Goal: Information Seeking & Learning: Learn about a topic

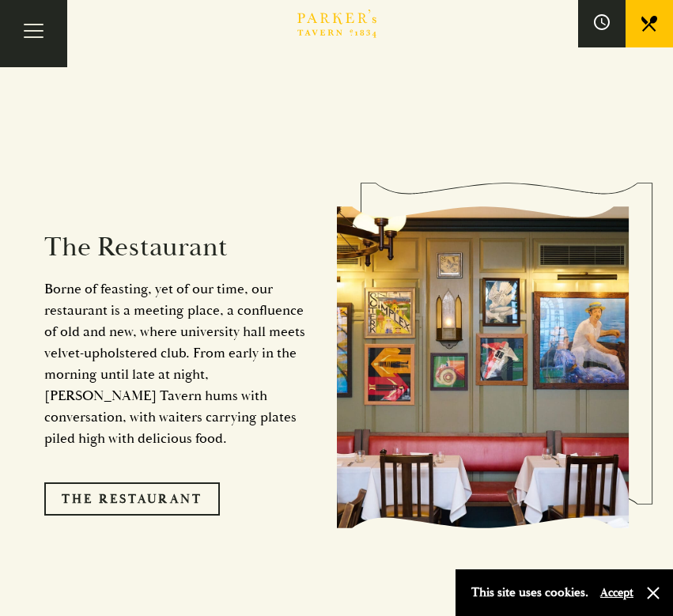
scroll to position [1225, 0]
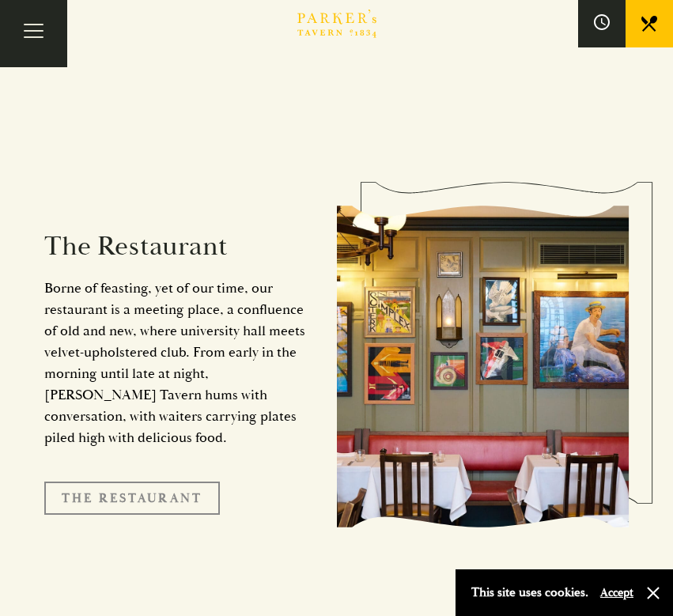
click at [111, 481] on link "The Restaurant" at bounding box center [131, 497] width 175 height 33
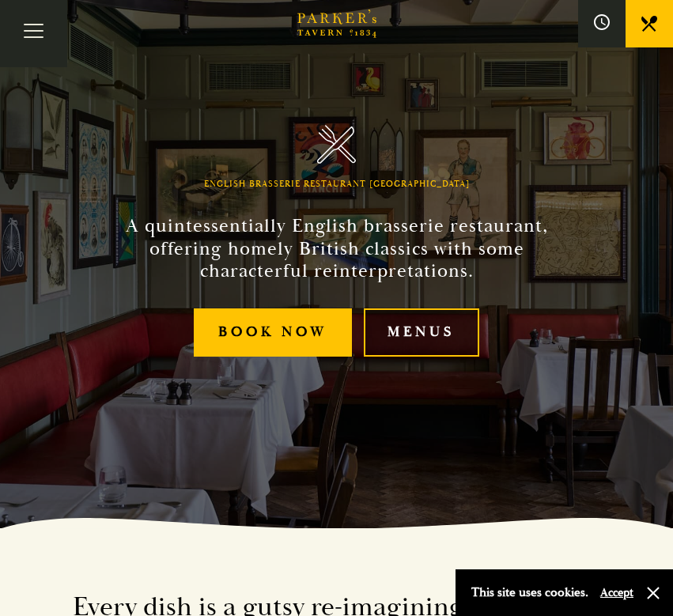
scroll to position [89, 0]
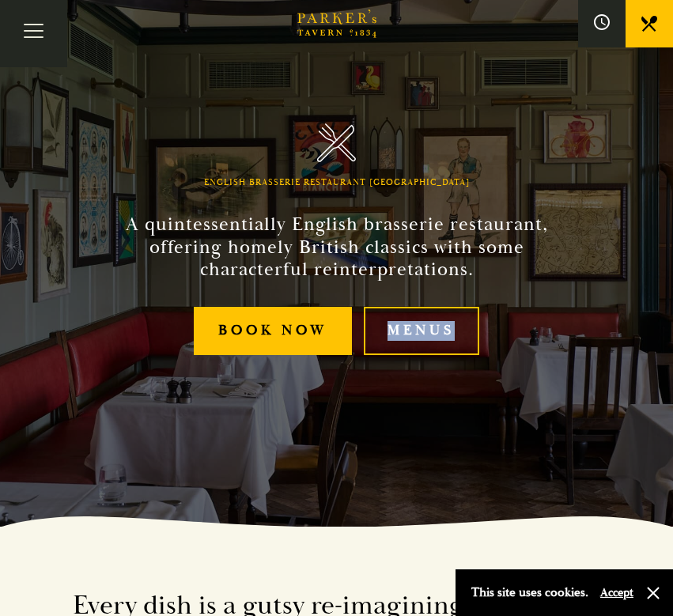
click at [435, 410] on div "English Brasserie Restaurant Cambridge A quintessentially English brasserie res…" at bounding box center [337, 219] width 632 height 616
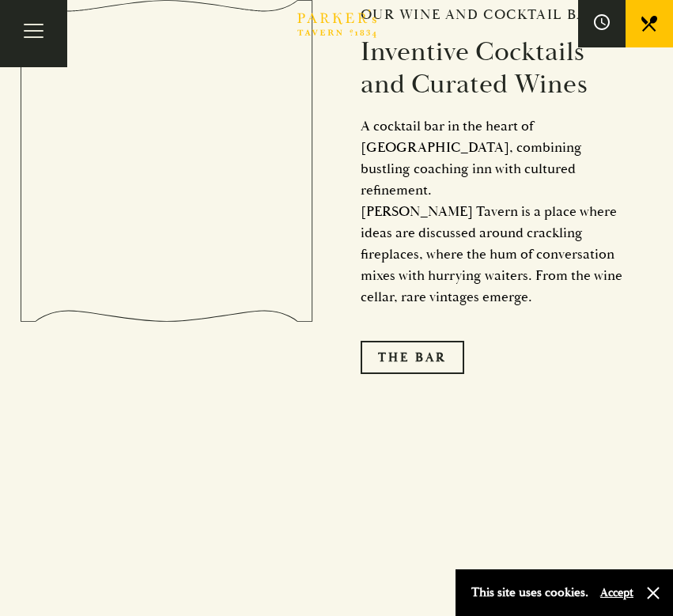
scroll to position [2303, 0]
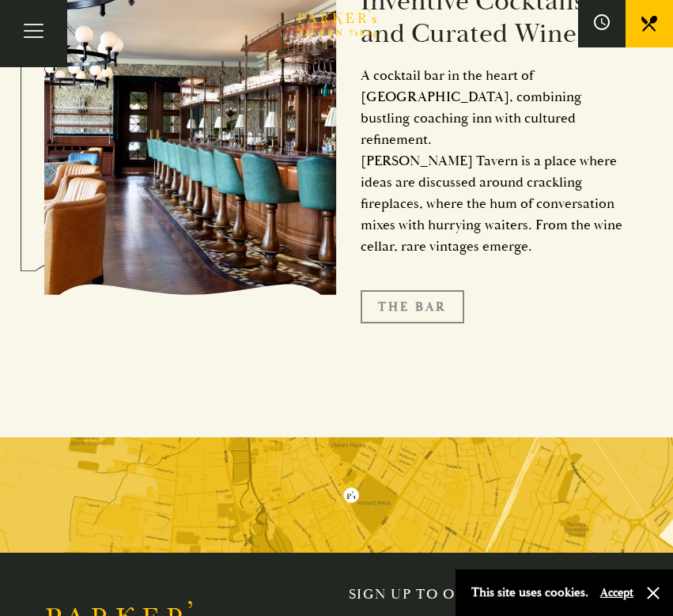
drag, startPoint x: 308, startPoint y: 347, endPoint x: 408, endPoint y: 277, distance: 121.5
click at [408, 290] on link "The Bar" at bounding box center [412, 306] width 104 height 33
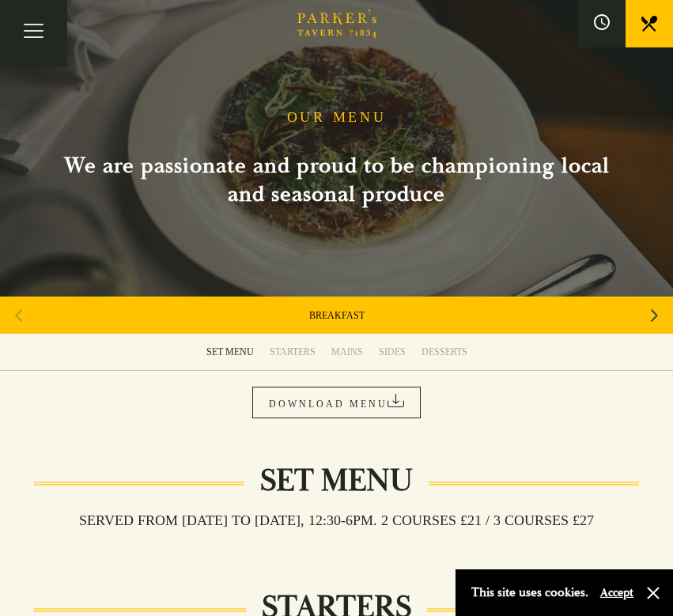
click at [346, 351] on div "MAINS" at bounding box center [347, 351] width 32 height 13
click at [352, 401] on link "DOWNLOAD MENU" at bounding box center [336, 402] width 168 height 32
click at [649, 315] on div "Next slide" at bounding box center [653, 315] width 21 height 35
click at [650, 315] on icon "Next slide" at bounding box center [653, 315] width 7 height 35
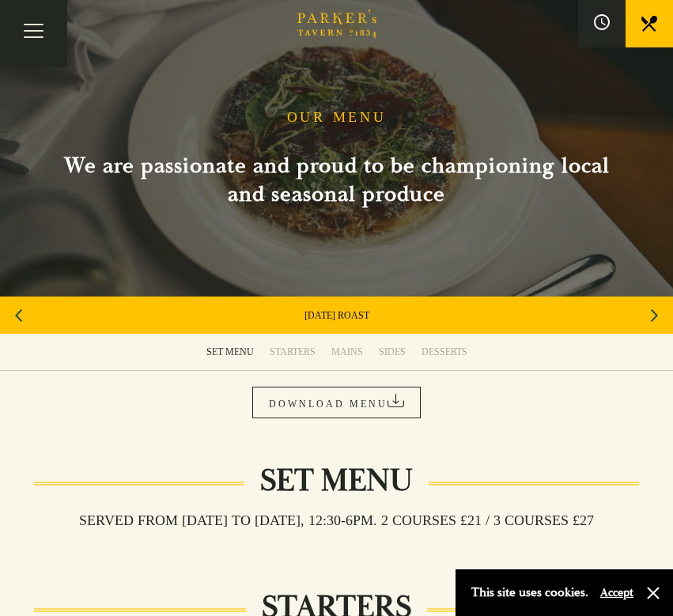
click at [650, 315] on icon "Next slide" at bounding box center [653, 315] width 7 height 35
click at [22, 322] on div "Previous slide" at bounding box center [18, 315] width 21 height 35
click at [356, 311] on link "A LA CARTE" at bounding box center [336, 315] width 53 height 13
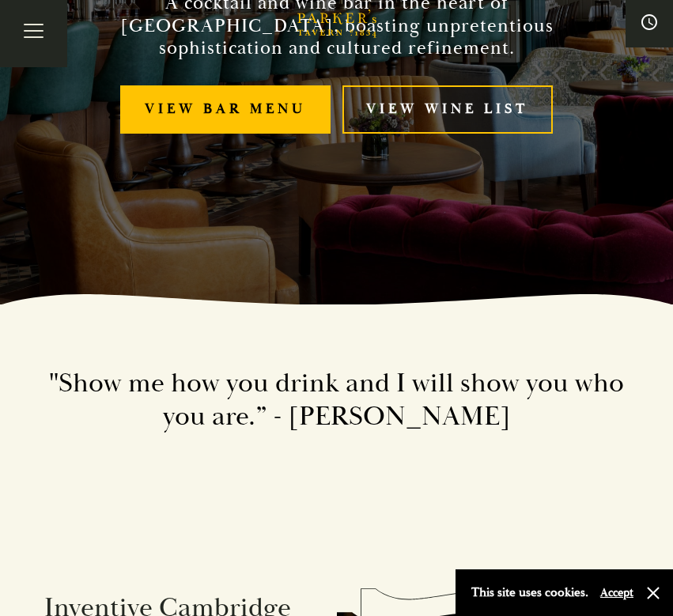
scroll to position [312, 0]
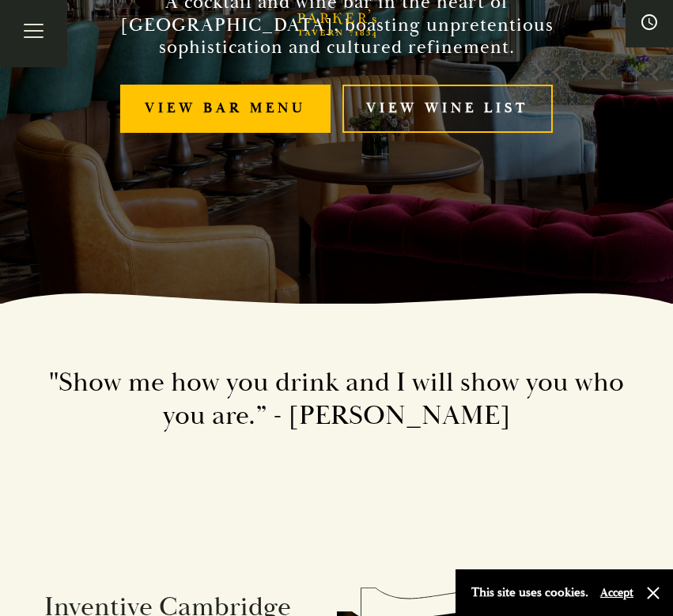
click at [165, 125] on link "View bar menu" at bounding box center [225, 109] width 210 height 48
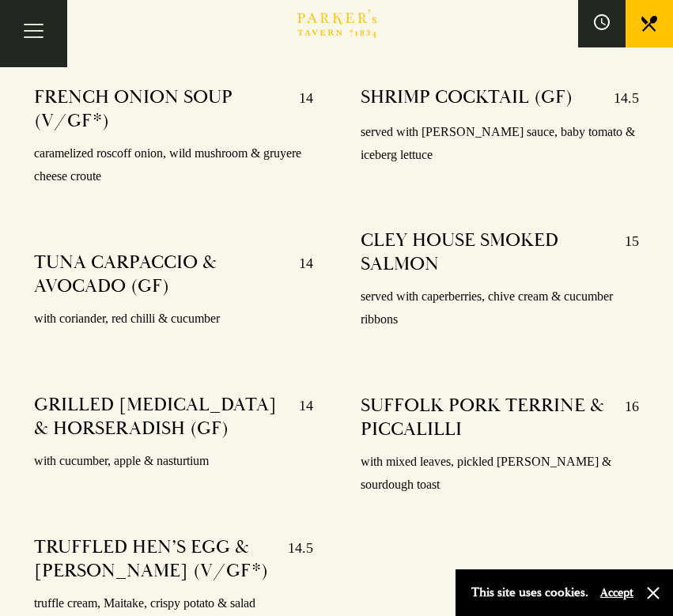
scroll to position [1227, 0]
click at [653, 588] on button "button" at bounding box center [653, 593] width 16 height 16
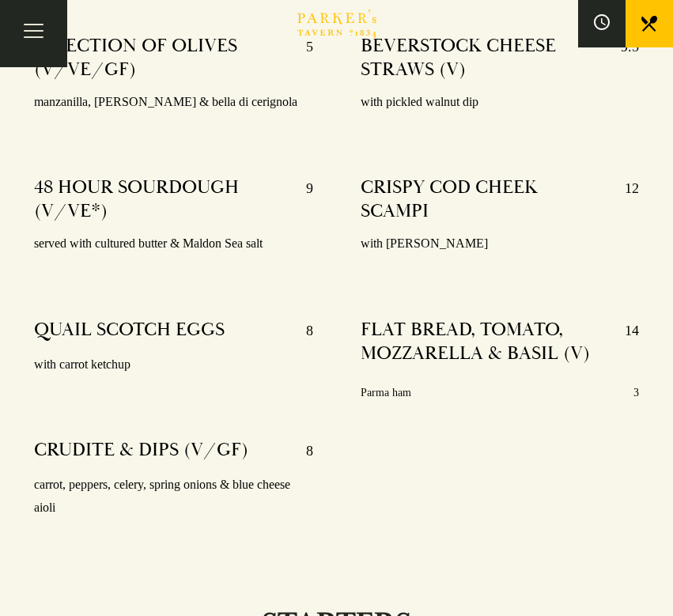
scroll to position [414, 0]
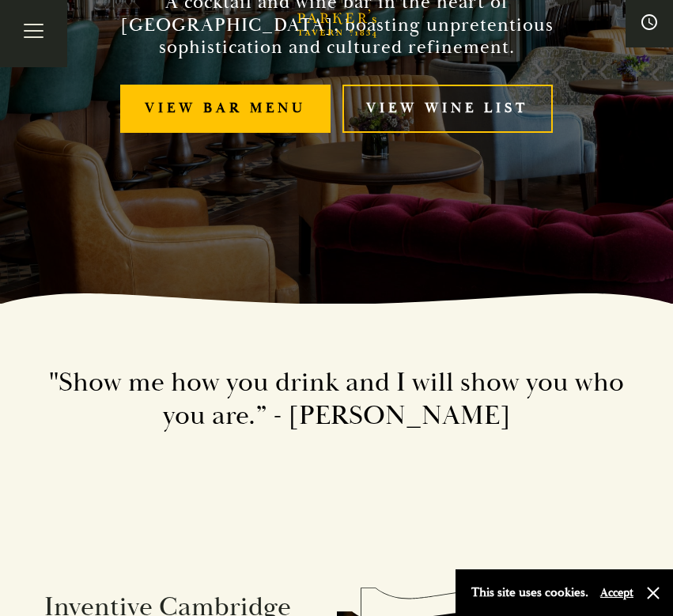
scroll to position [312, 0]
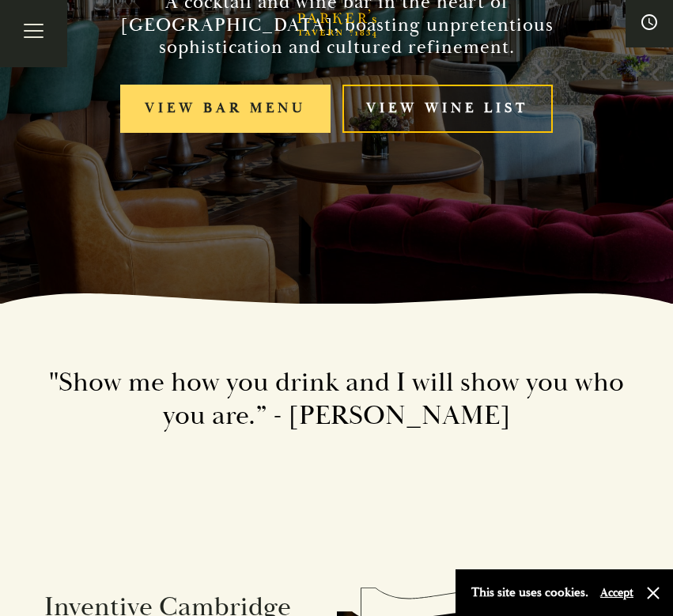
click at [269, 106] on link "View bar menu" at bounding box center [225, 109] width 210 height 48
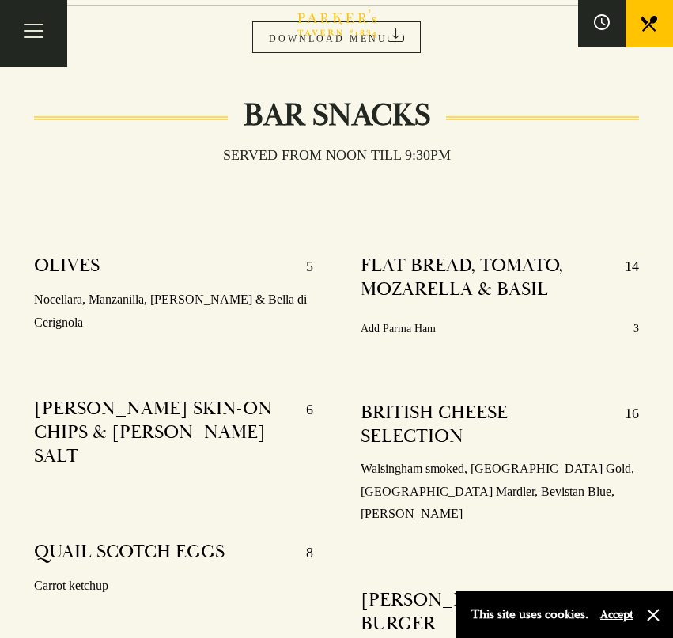
scroll to position [365, 0]
click at [655, 615] on button "button" at bounding box center [653, 615] width 16 height 16
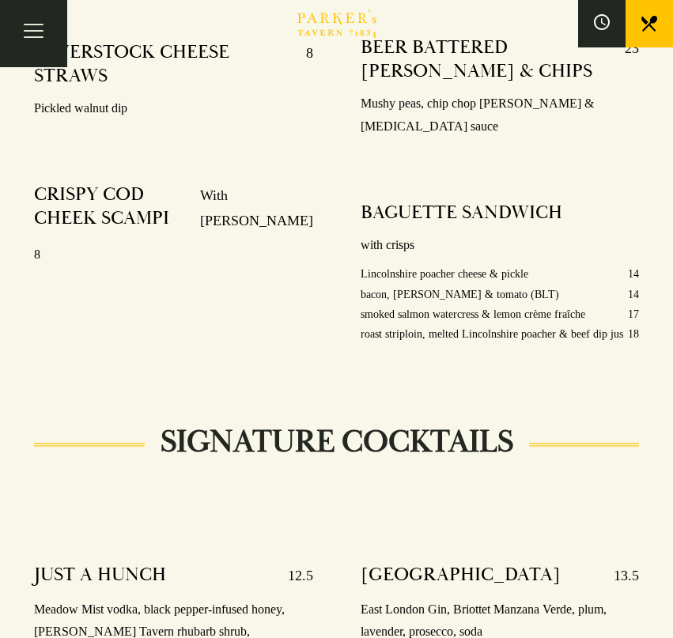
scroll to position [1130, 0]
